Goal: Task Accomplishment & Management: Use online tool/utility

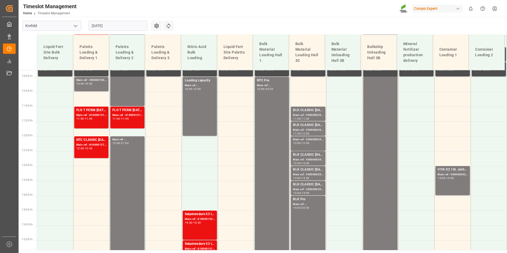
scroll to position [298, 0]
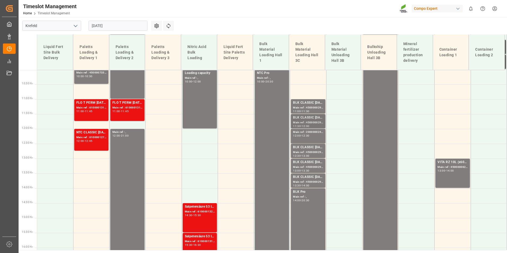
click at [298, 123] on div "Main ref : 4500000294, 2000000240;" at bounding box center [308, 122] width 30 height 5
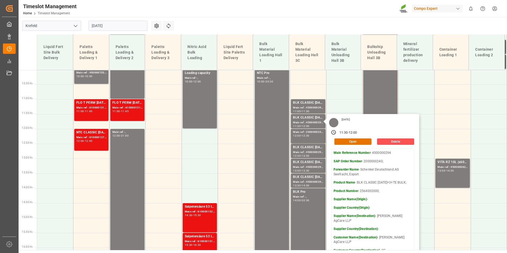
click at [325, 14] on div "Timeslot Management Home Timeslot Management Compo Expert 0 Notifications Only …" at bounding box center [261, 8] width 492 height 17
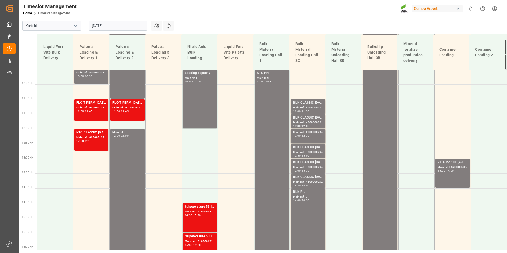
click at [118, 24] on input "[DATE]" at bounding box center [118, 26] width 59 height 10
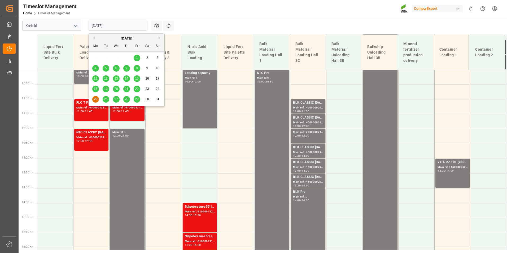
click at [105, 97] on div "26" at bounding box center [106, 99] width 7 height 6
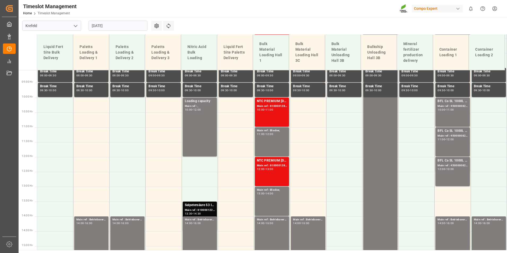
scroll to position [195, 0]
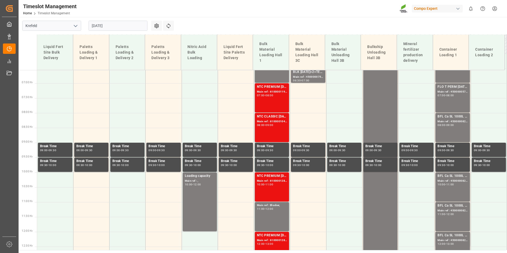
click at [116, 28] on input "[DATE]" at bounding box center [118, 26] width 59 height 10
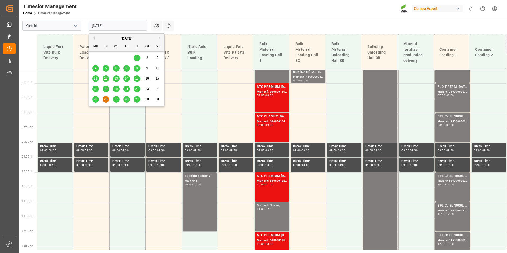
click at [95, 98] on span "25" at bounding box center [95, 99] width 3 height 4
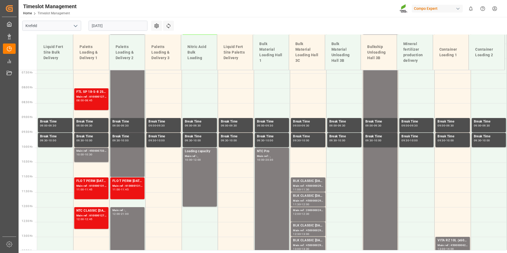
scroll to position [221, 0]
